Goal: Task Accomplishment & Management: Complete application form

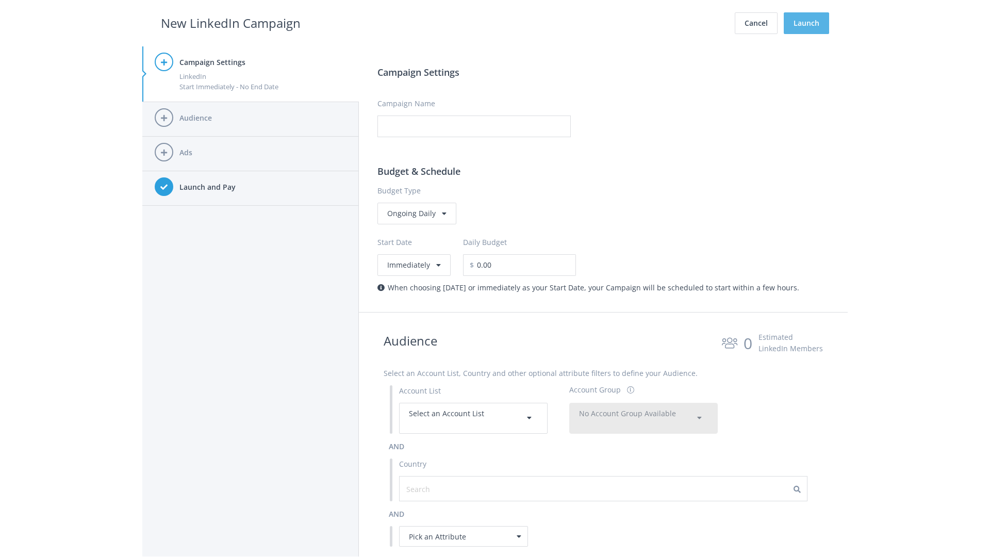
click at [806, 23] on button "Launch" at bounding box center [805, 23] width 45 height 22
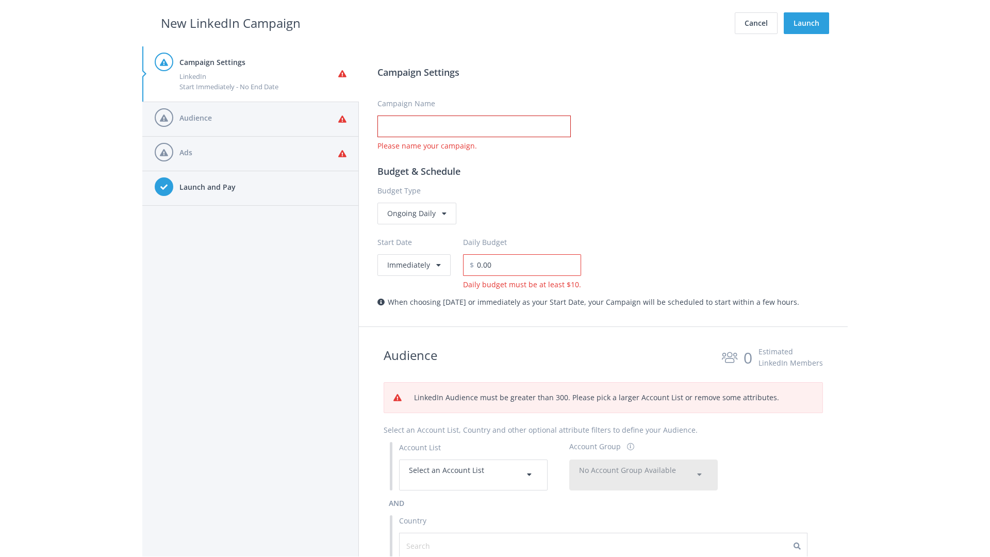
click at [474, 126] on input "Campaign Name" at bounding box center [473, 126] width 193 height 22
click at [230, 23] on h2 "New LinkedIn Campaign" at bounding box center [231, 23] width 140 height 20
type input "Campaign Name"
click at [230, 23] on h2 "New LinkedIn Campaign" at bounding box center [231, 23] width 140 height 20
click at [473, 474] on span "Select an Account List" at bounding box center [446, 470] width 75 height 10
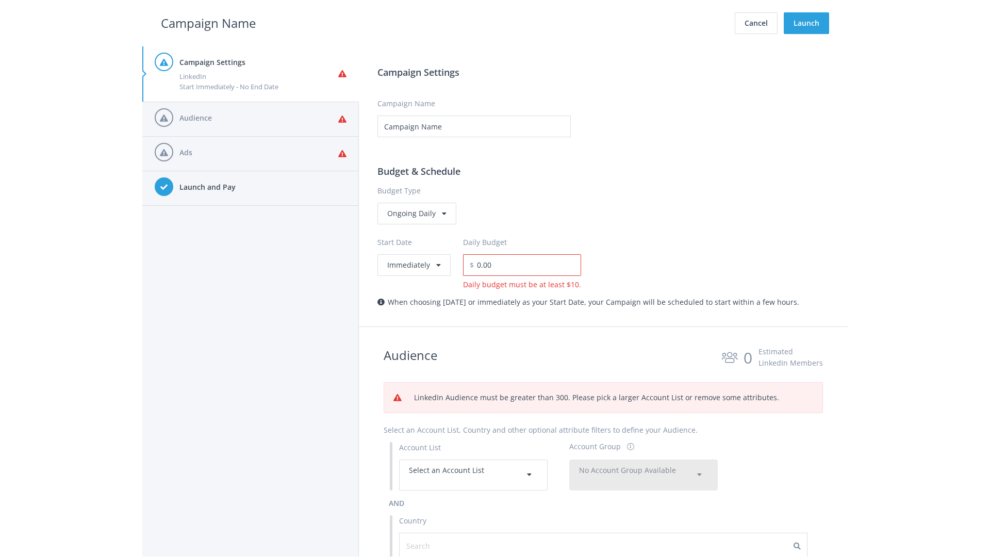
click at [643, 474] on span "No Account Group Available" at bounding box center [627, 470] width 97 height 10
click at [612, 495] on span "All Accounts (2,028)" at bounding box center [611, 500] width 65 height 10
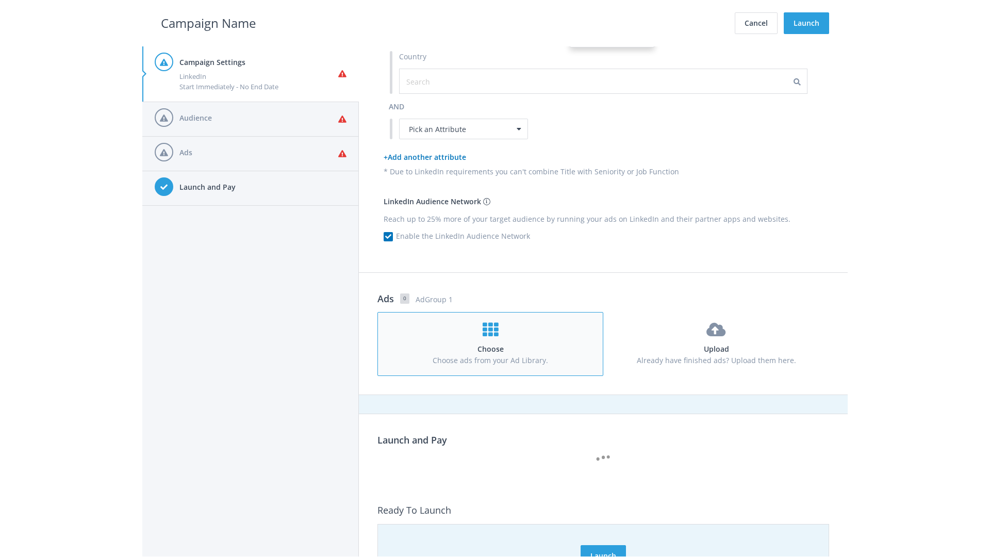
click at [490, 343] on h4 "Choose" at bounding box center [490, 348] width 206 height 11
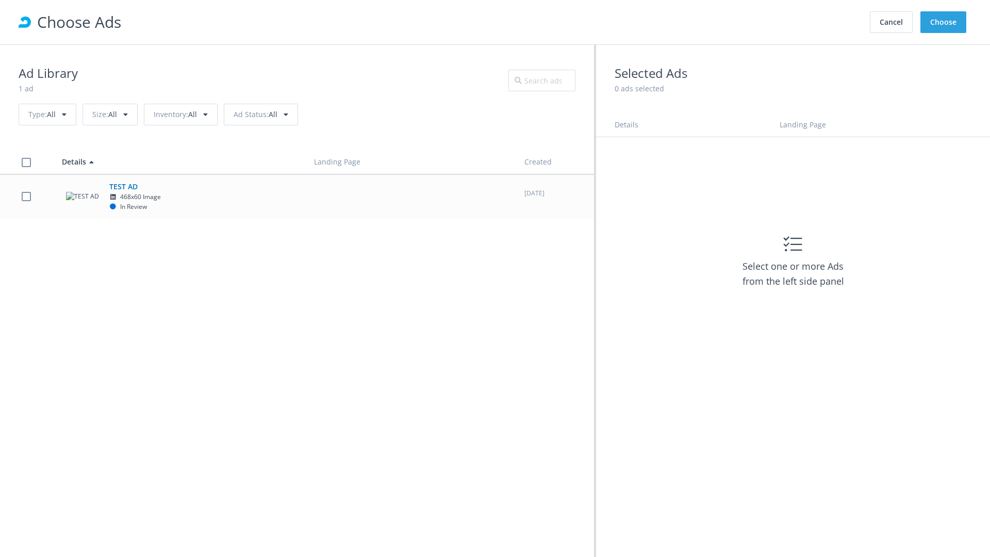
click at [297, 196] on td "TEST AD 468x60 Image In Review" at bounding box center [179, 196] width 252 height 44
checkbox input "true"
click at [943, 22] on button "Choose" at bounding box center [943, 22] width 46 height 22
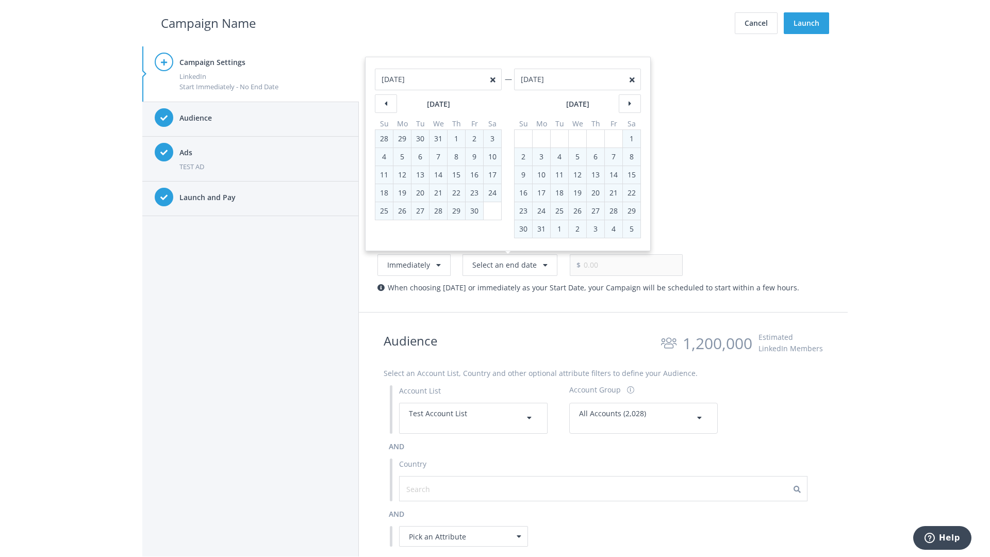
click at [208, 23] on h2 "Campaign Name" at bounding box center [208, 23] width 95 height 20
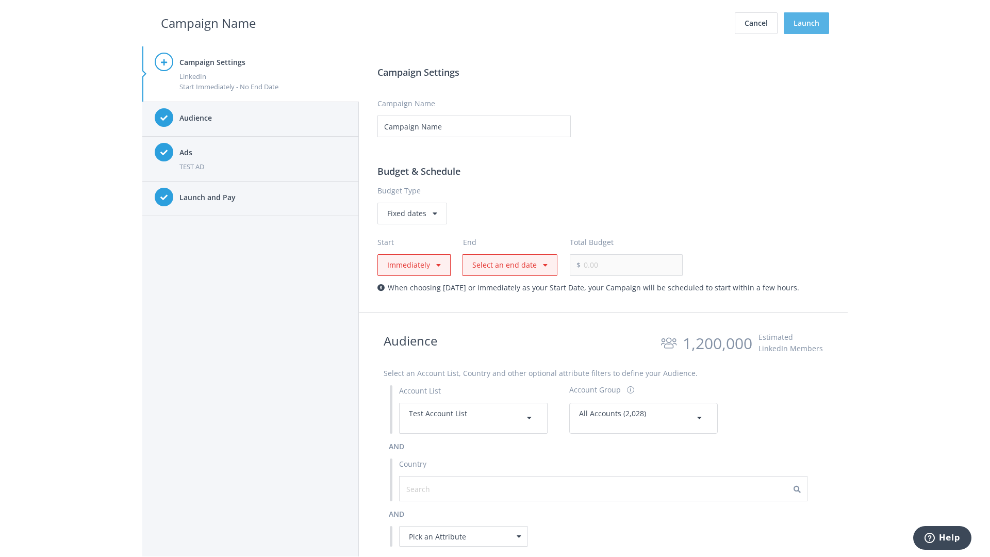
click at [806, 23] on button "Launch" at bounding box center [805, 23] width 45 height 22
